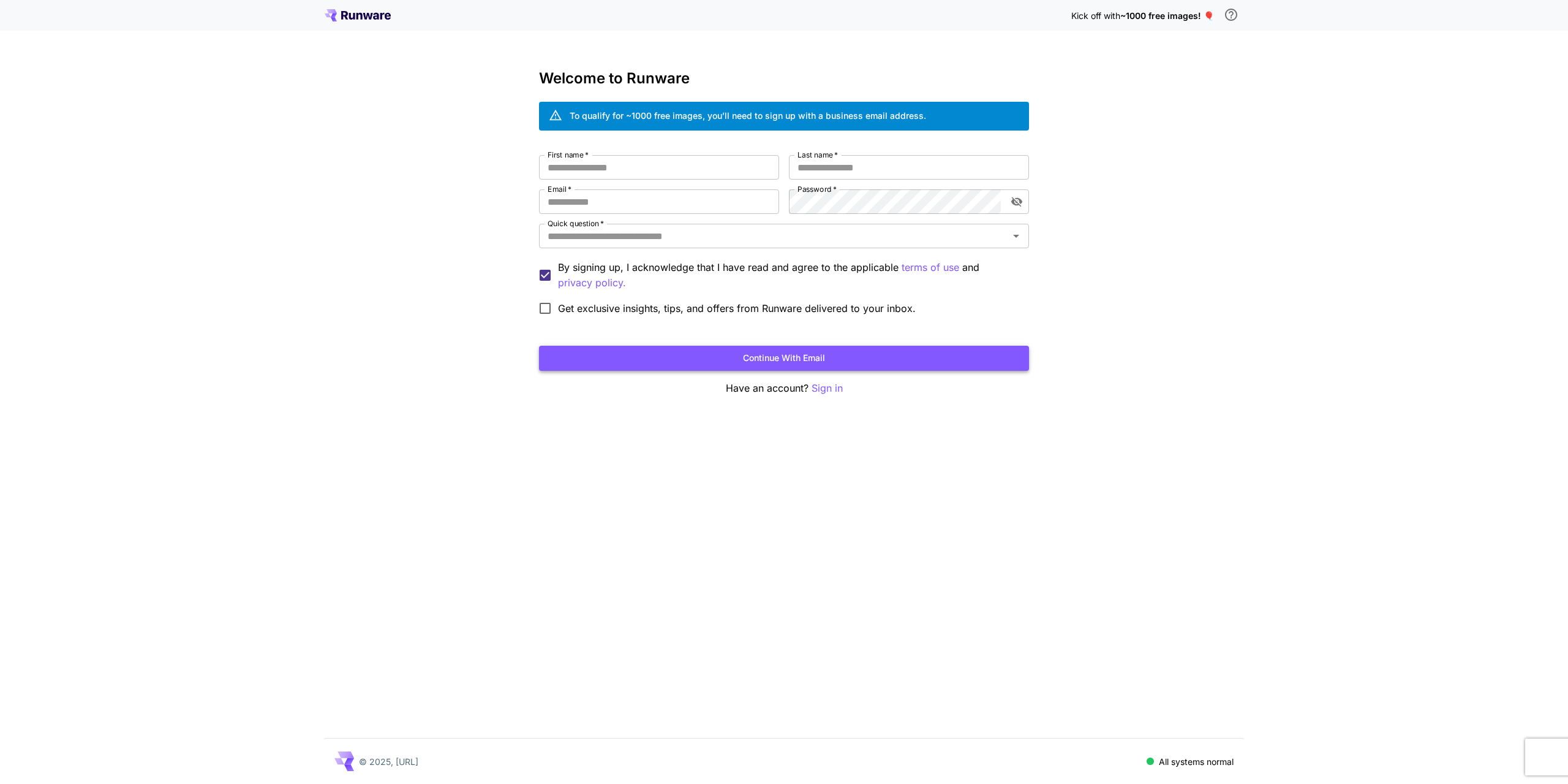
click at [800, 365] on button "Continue with email" at bounding box center [784, 359] width 490 height 25
click at [353, 8] on div "Kick off with ~1000 free images! 🎈" at bounding box center [784, 15] width 919 height 26
click at [358, 16] on icon at bounding box center [359, 16] width 6 height 7
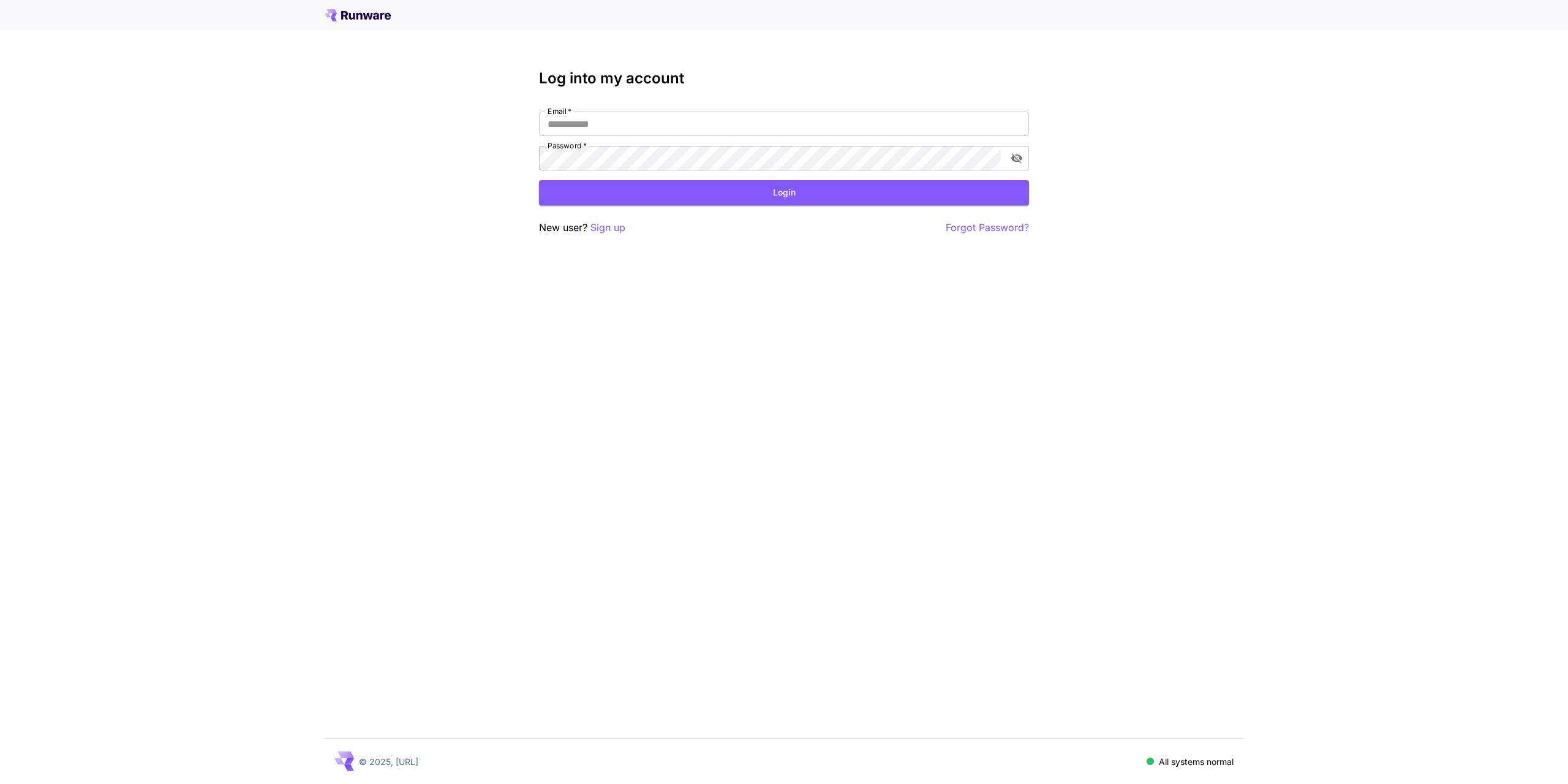
click at [352, 16] on icon at bounding box center [358, 15] width 66 height 13
